Goal: Task Accomplishment & Management: Use online tool/utility

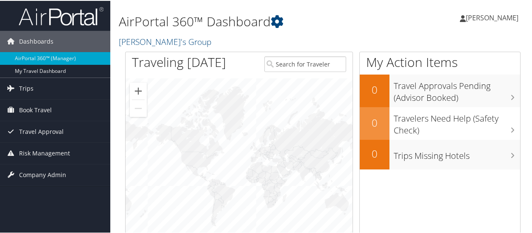
click at [477, 16] on span "[PERSON_NAME]" at bounding box center [491, 16] width 53 height 9
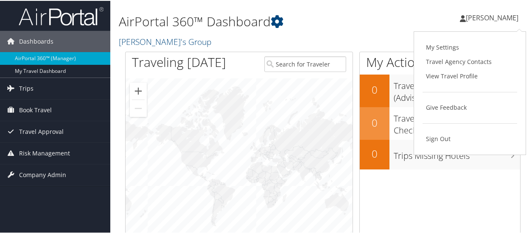
click at [403, 13] on div "[PERSON_NAME] [PERSON_NAME] My Settings Travel Agency Contacts View Travel Prof…" at bounding box center [446, 20] width 178 height 33
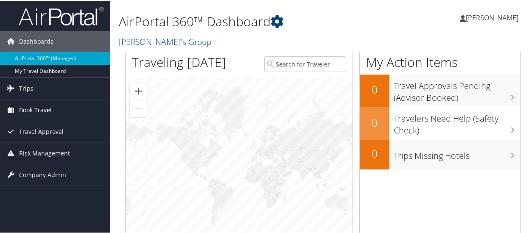
click at [42, 109] on span "Book Travel" at bounding box center [35, 109] width 33 height 21
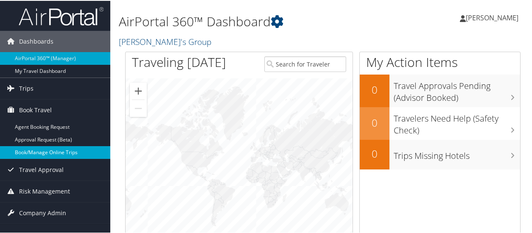
click at [49, 152] on link "Book/Manage Online Trips" at bounding box center [55, 151] width 110 height 13
